Goal: Task Accomplishment & Management: Use online tool/utility

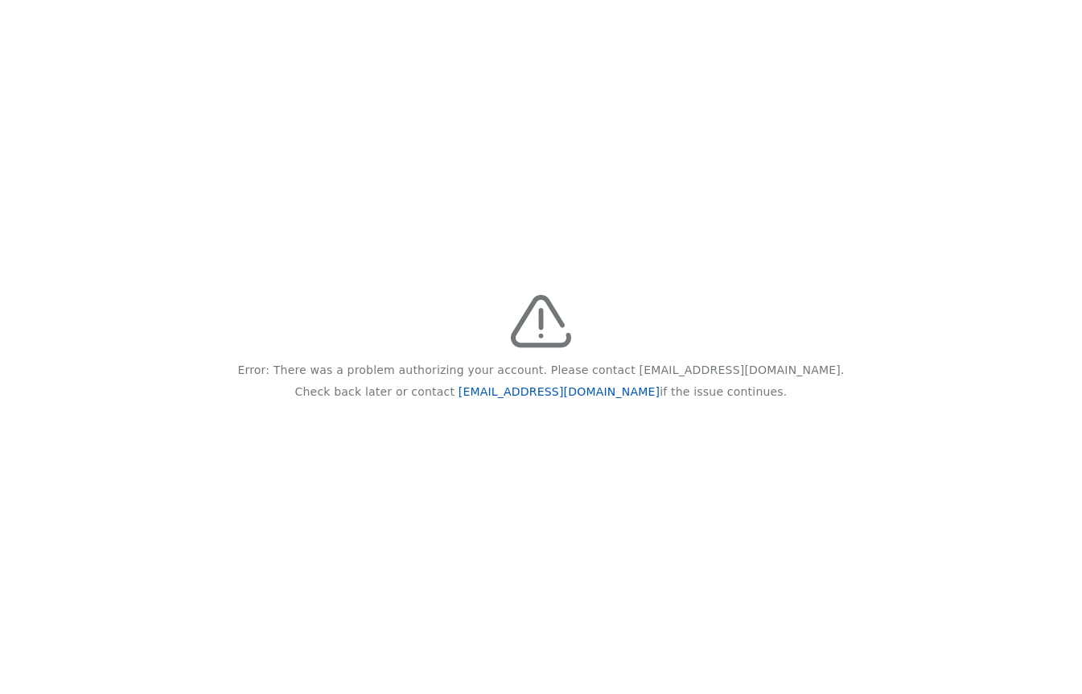
click at [561, 390] on link "feedback@recidiviz.org" at bounding box center [559, 391] width 201 height 13
drag, startPoint x: 616, startPoint y: 395, endPoint x: 496, endPoint y: 389, distance: 120.9
click at [496, 389] on p "Check back later or contact feedback@recidiviz.org if the issue continues." at bounding box center [541, 392] width 492 height 22
copy link "feedback@recidiviz.org"
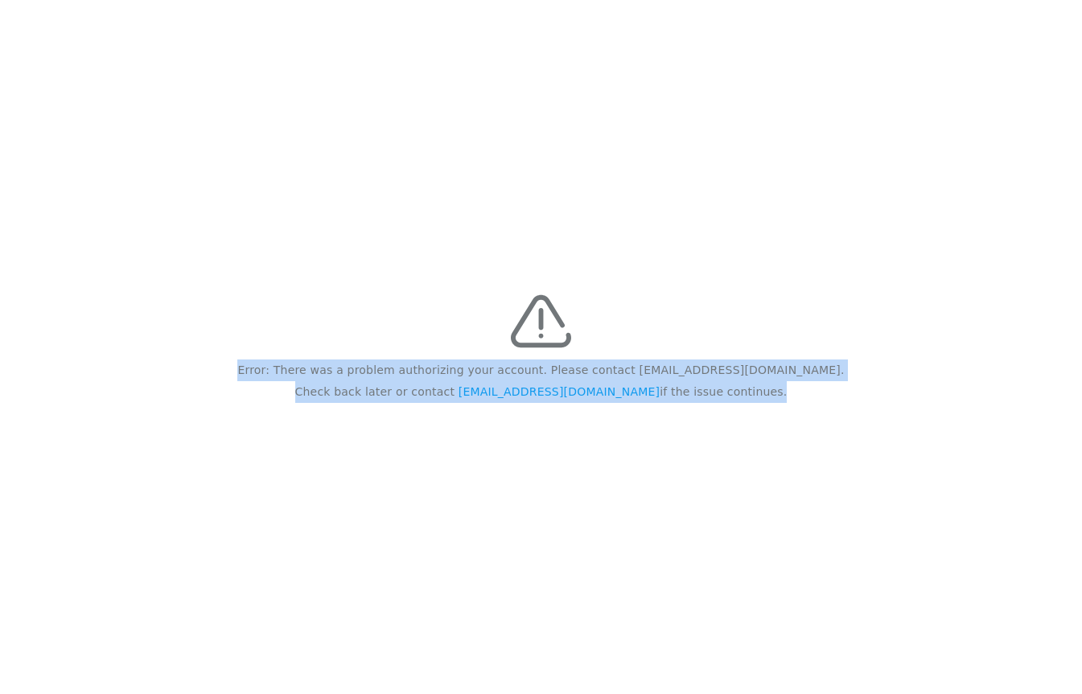
drag, startPoint x: 726, startPoint y: 393, endPoint x: 264, endPoint y: 352, distance: 463.7
click at [264, 352] on div "Error: There was a problem authorizing your account. Please contact feedback@re…" at bounding box center [541, 347] width 1082 height 694
copy div "Error: There was a problem authorizing your account. Please contact feedback@re…"
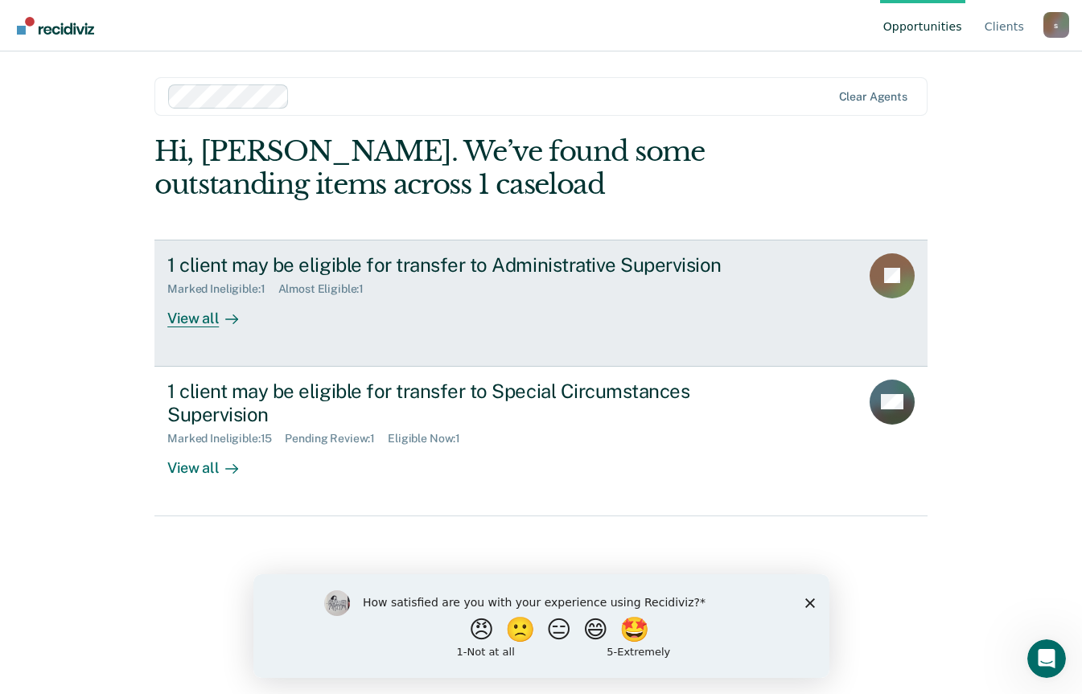
click at [191, 317] on div "View all" at bounding box center [212, 311] width 90 height 31
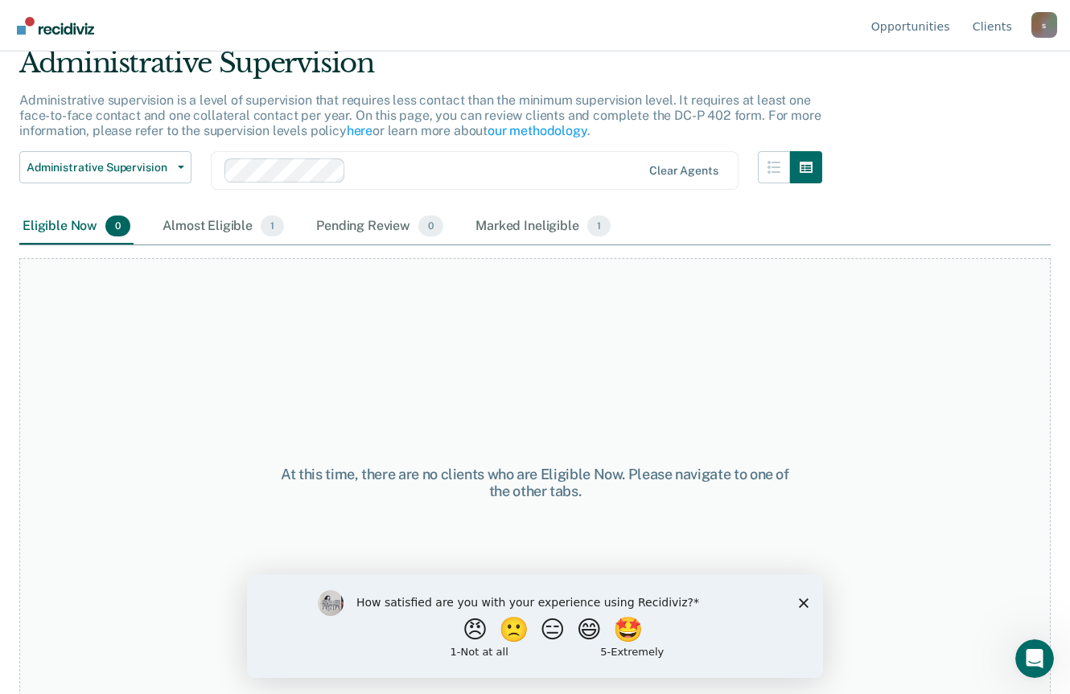
scroll to position [77, 0]
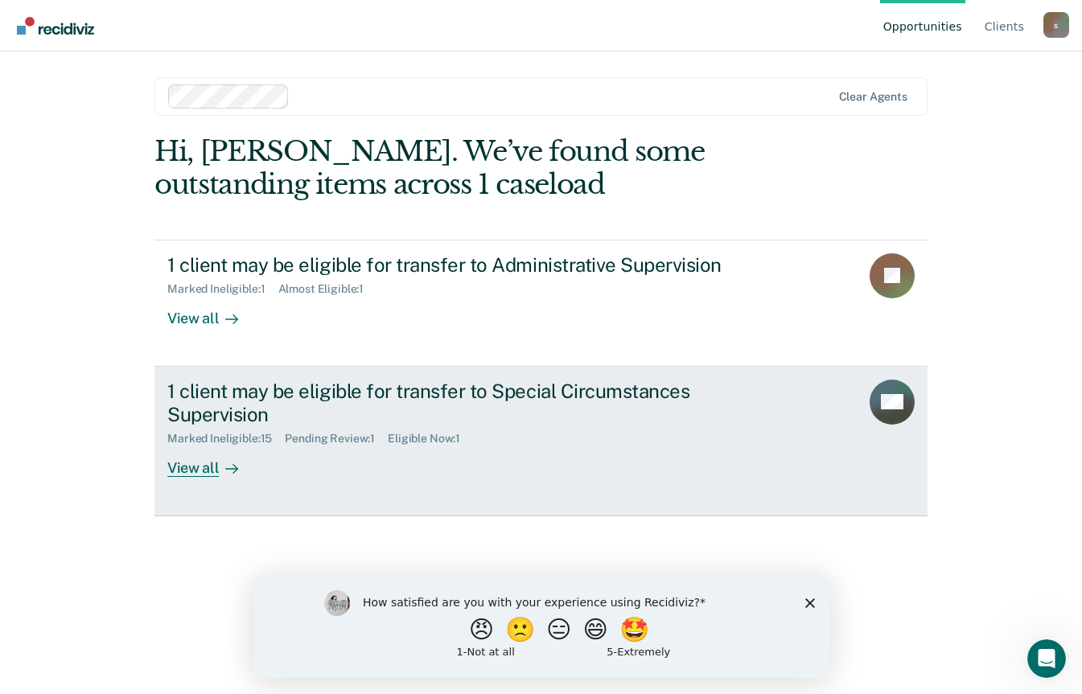
click at [212, 476] on div "View all" at bounding box center [212, 461] width 90 height 31
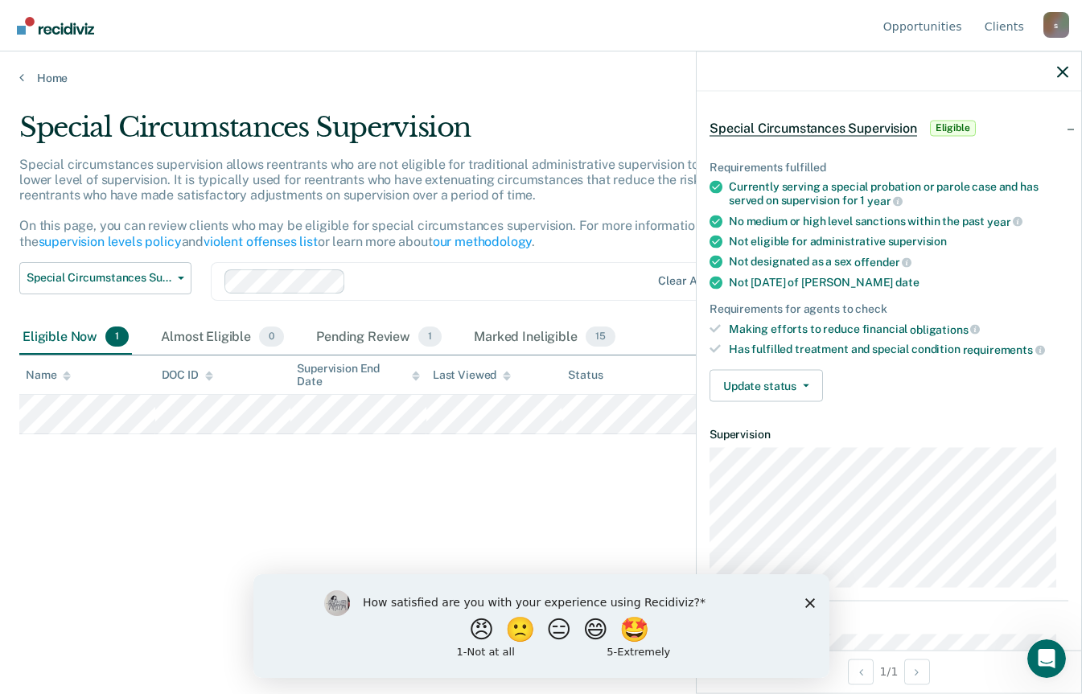
scroll to position [80, 0]
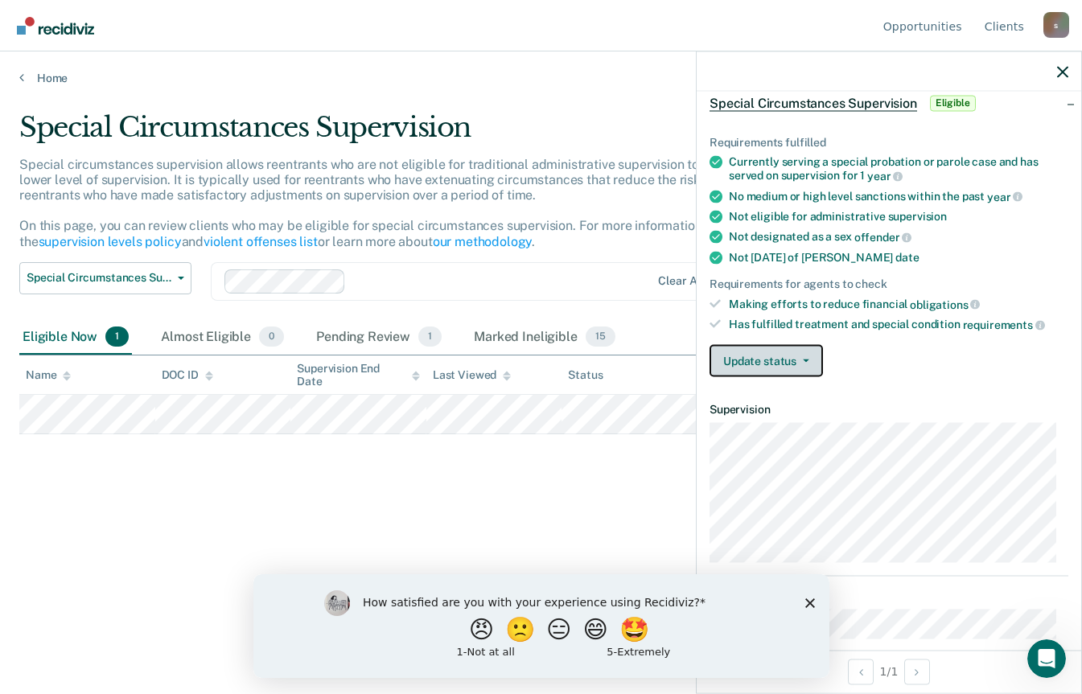
click at [779, 356] on button "Update status" at bounding box center [766, 360] width 113 height 32
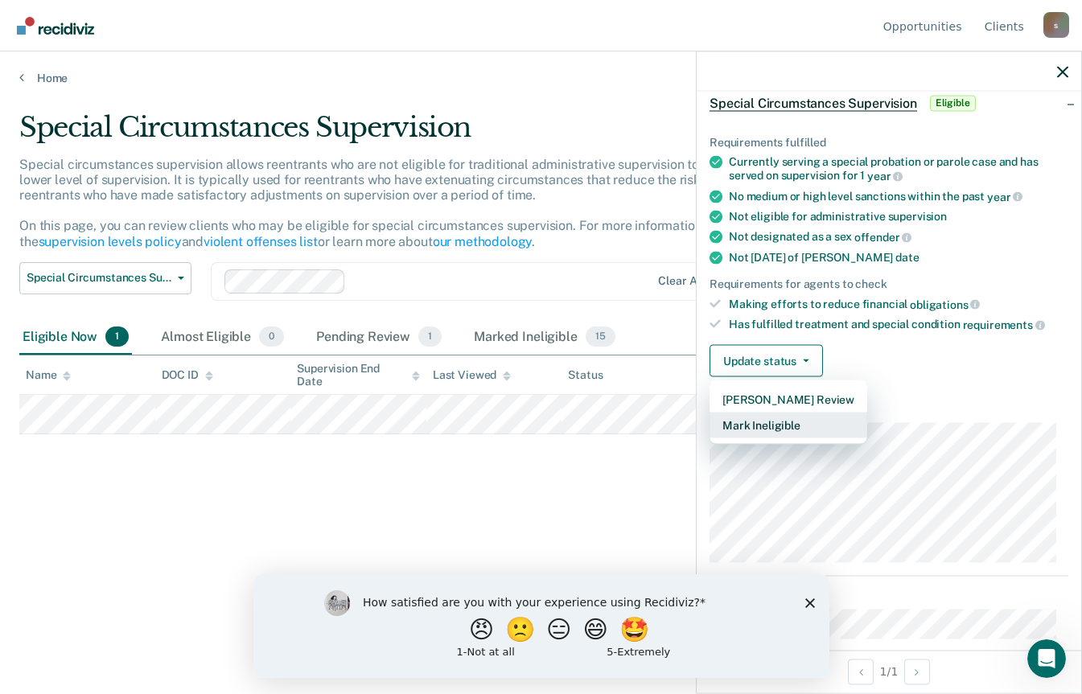
click at [763, 420] on button "Mark Ineligible" at bounding box center [789, 425] width 158 height 26
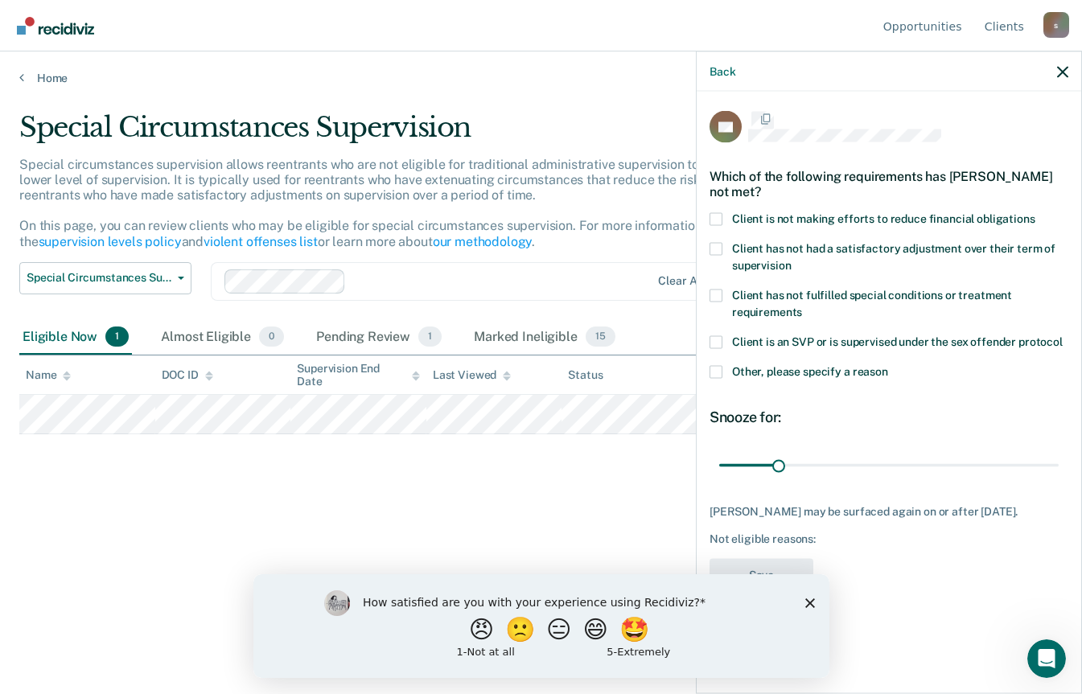
scroll to position [0, 0]
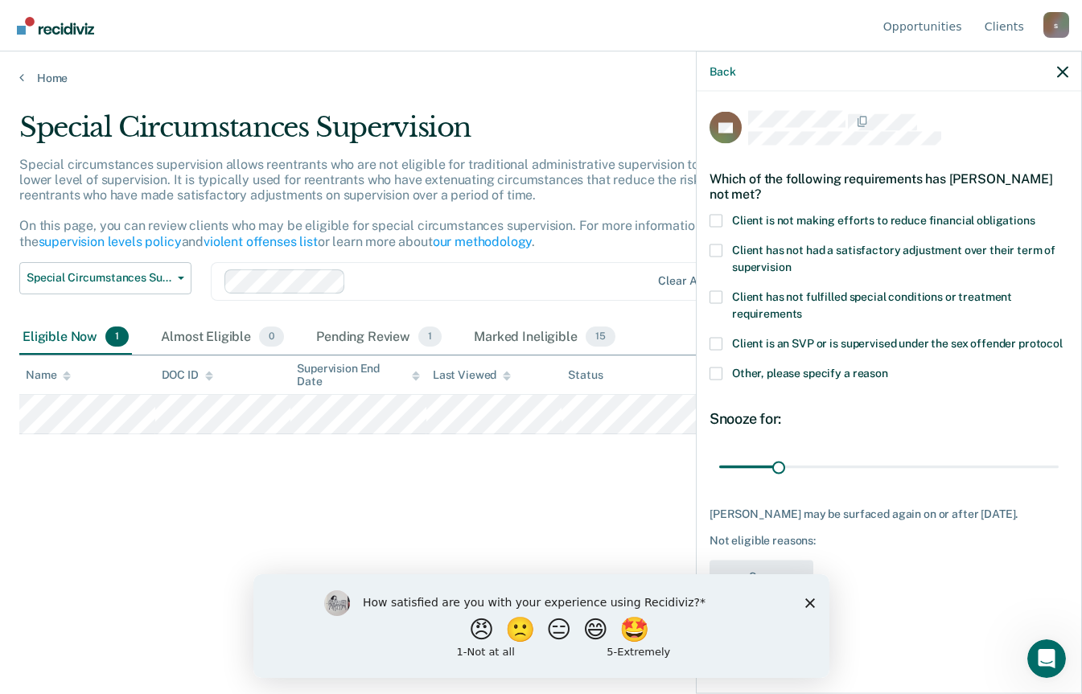
click at [721, 251] on span at bounding box center [716, 250] width 13 height 13
click at [791, 261] on input "Client has not had a satisfactory adjustment over their term of supervision" at bounding box center [791, 261] width 0 height 0
click at [712, 373] on span at bounding box center [716, 373] width 13 height 13
click at [888, 367] on input "Other, please specify a reason" at bounding box center [888, 367] width 0 height 0
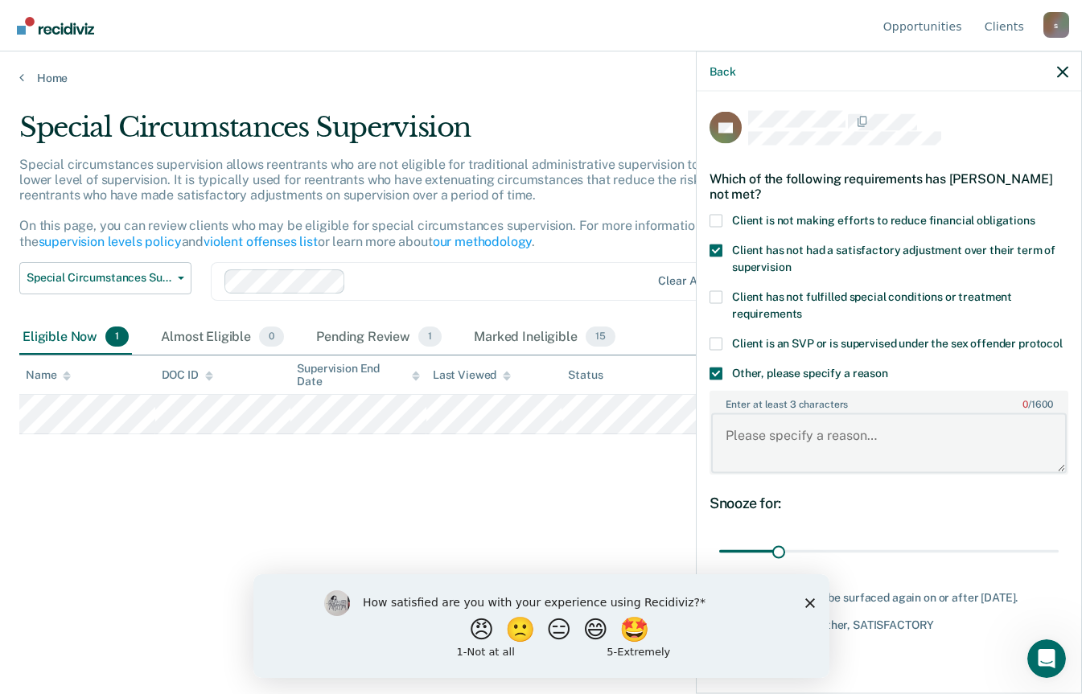
click at [766, 455] on textarea "Enter at least 3 characters 0 / 1600" at bounding box center [889, 444] width 356 height 60
type textarea "The subject is currently homeless, and was taken off the FAST list after being …"
click at [848, 505] on div "SD Which of the following requirements has [PERSON_NAME] not met? Client is not…" at bounding box center [889, 399] width 359 height 576
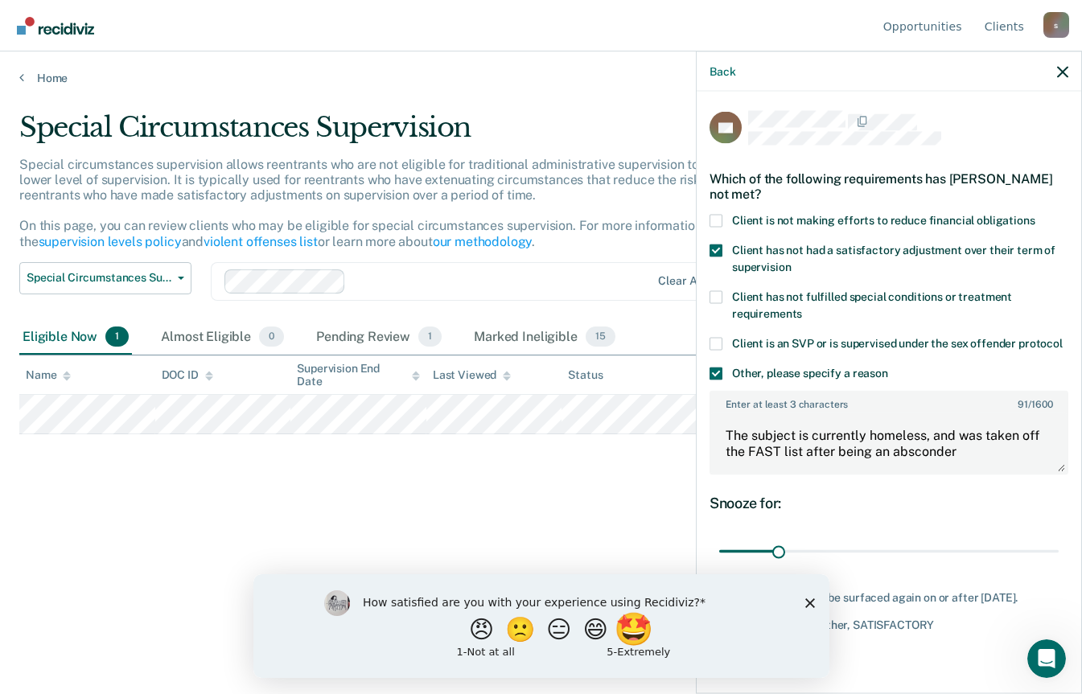
click at [639, 633] on button "🤩" at bounding box center [634, 629] width 43 height 32
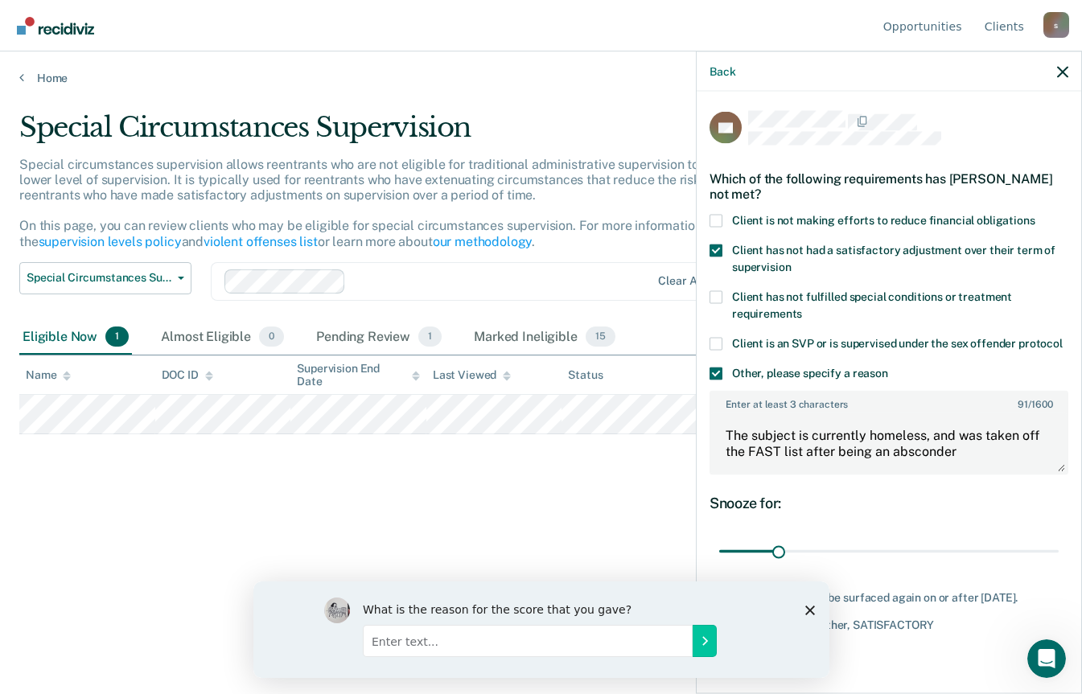
click at [809, 611] on icon "Close survey" at bounding box center [810, 610] width 10 height 10
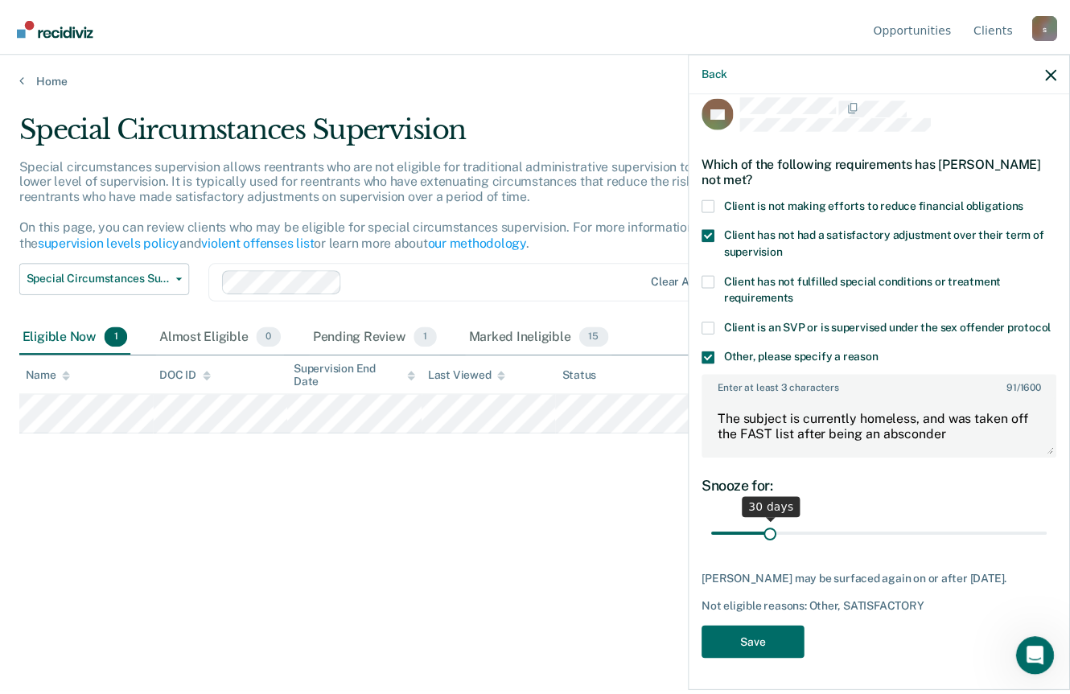
scroll to position [44, 0]
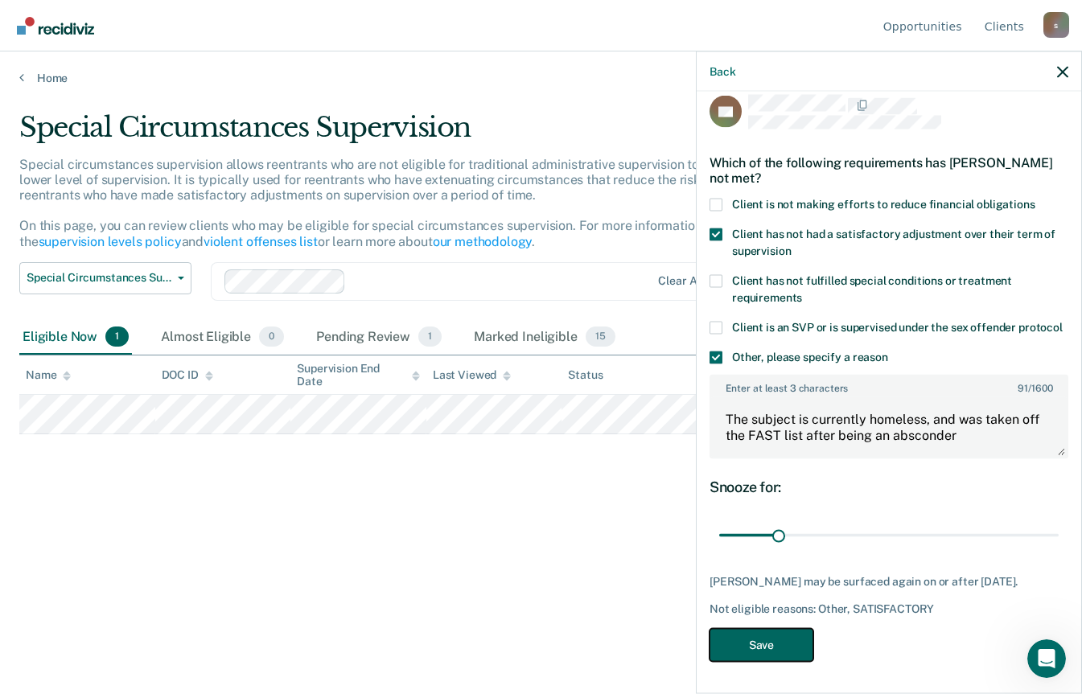
click at [789, 652] on button "Save" at bounding box center [762, 644] width 104 height 33
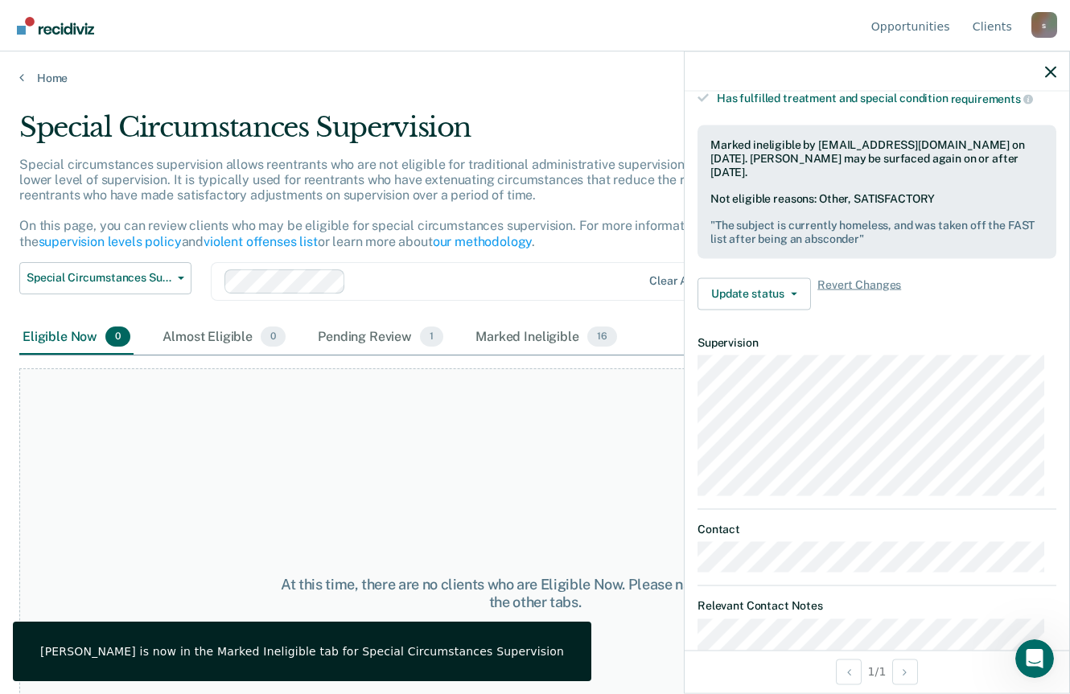
scroll to position [366, 0]
